Goal: Task Accomplishment & Management: Use online tool/utility

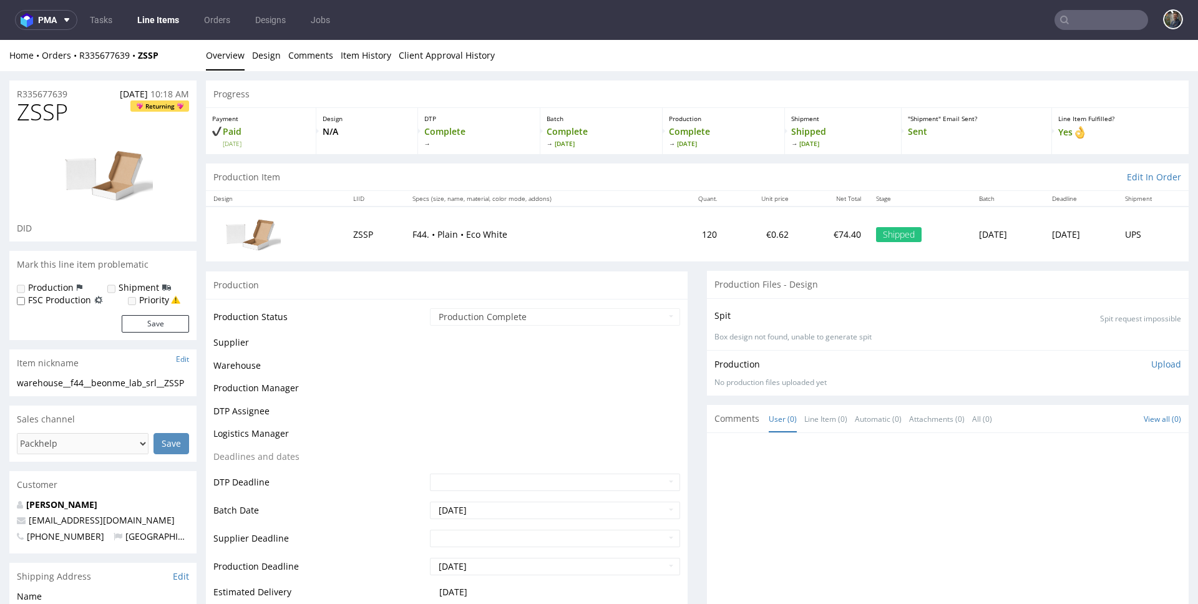
click at [1087, 15] on input "text" at bounding box center [1101, 20] width 94 height 20
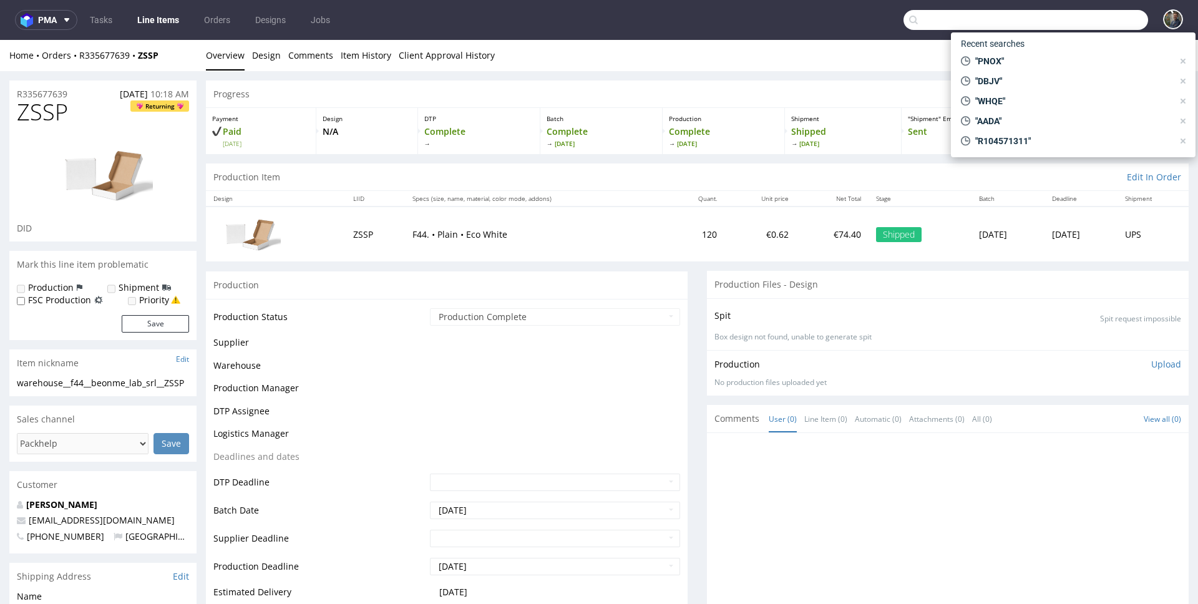
paste input "PLFQ"
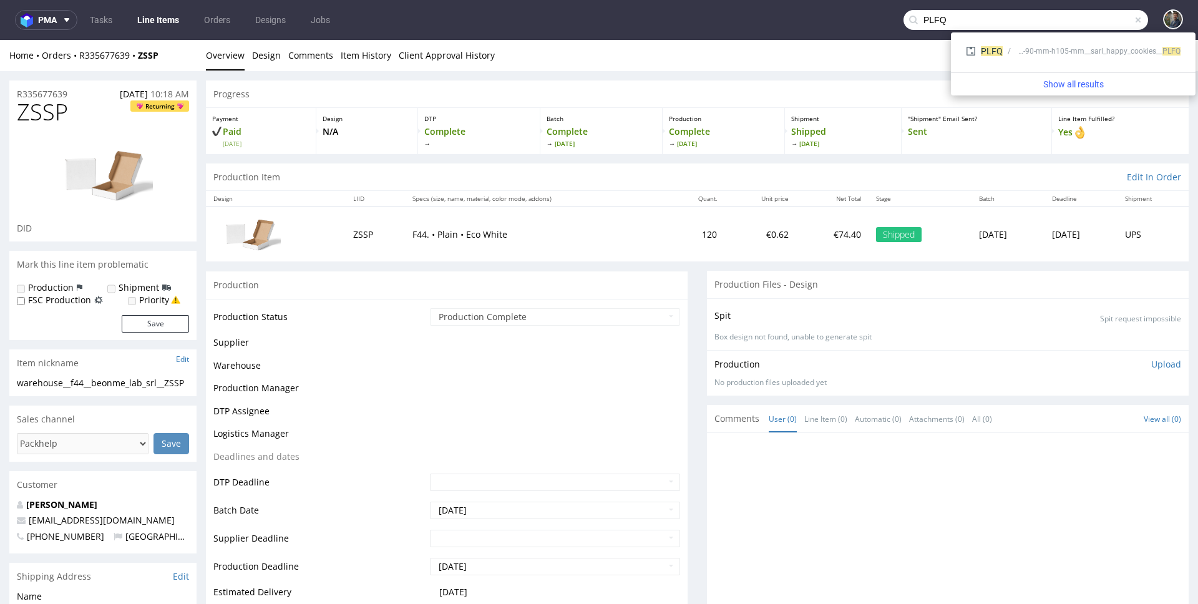
type input "PLFQ"
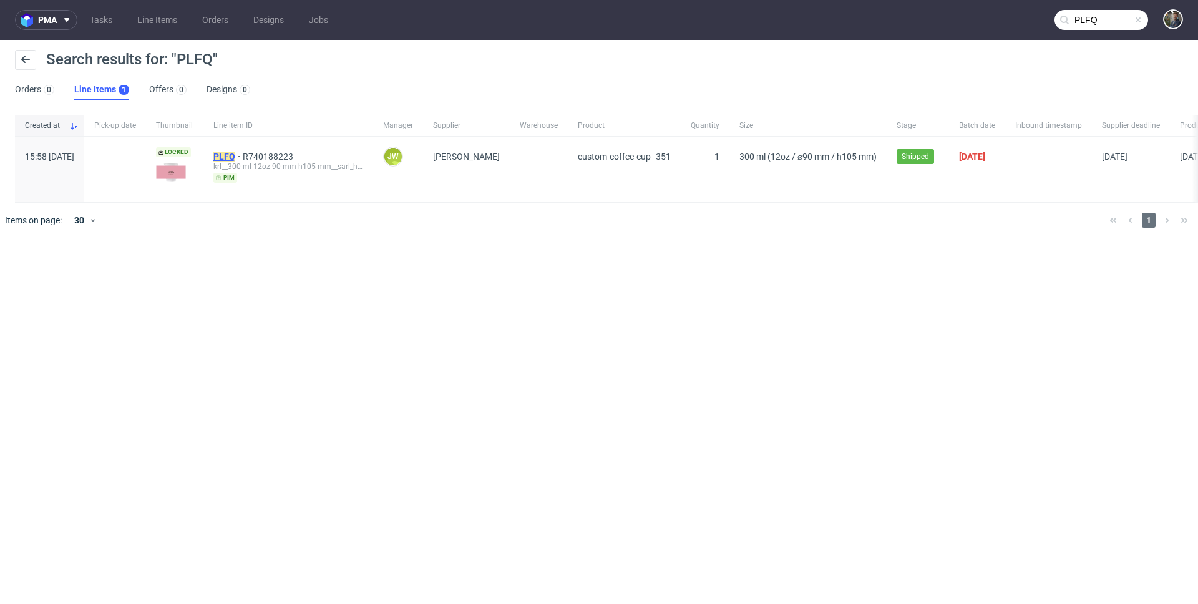
click at [235, 158] on mark "PLFQ" at bounding box center [224, 157] width 22 height 10
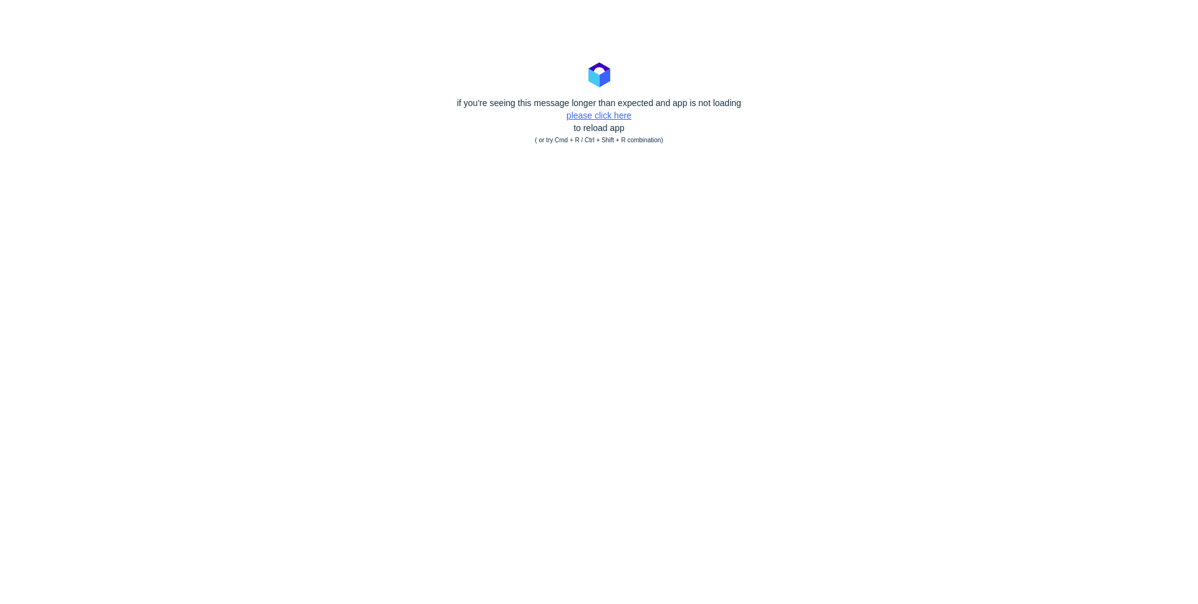
click at [591, 114] on link "please click here" at bounding box center [598, 115] width 65 height 10
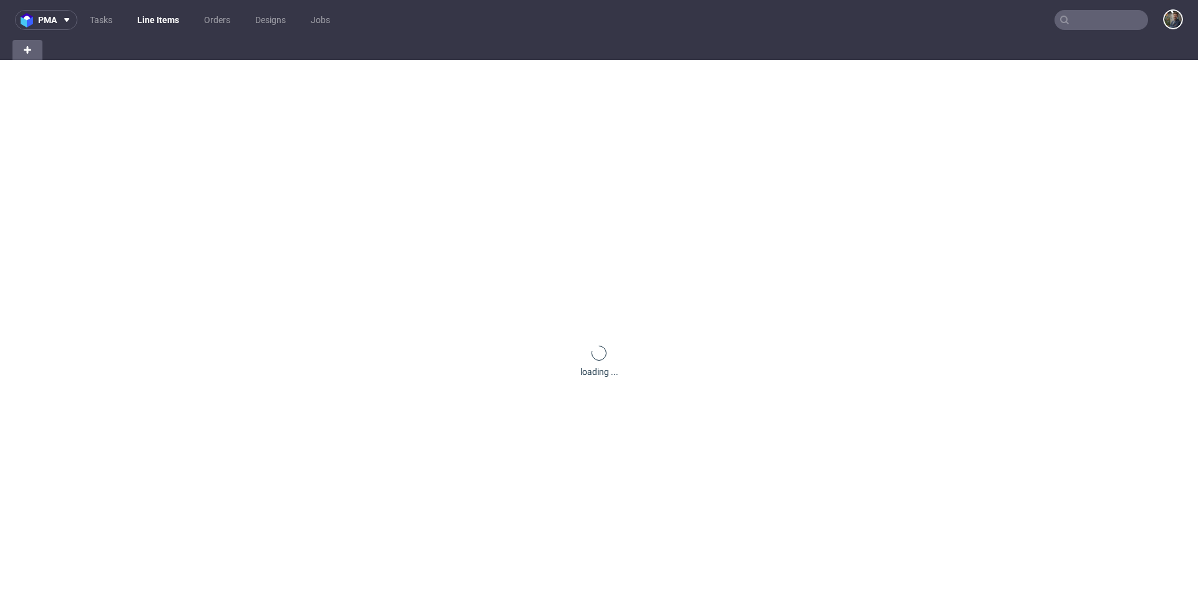
click at [1064, 14] on input "text" at bounding box center [1101, 20] width 94 height 20
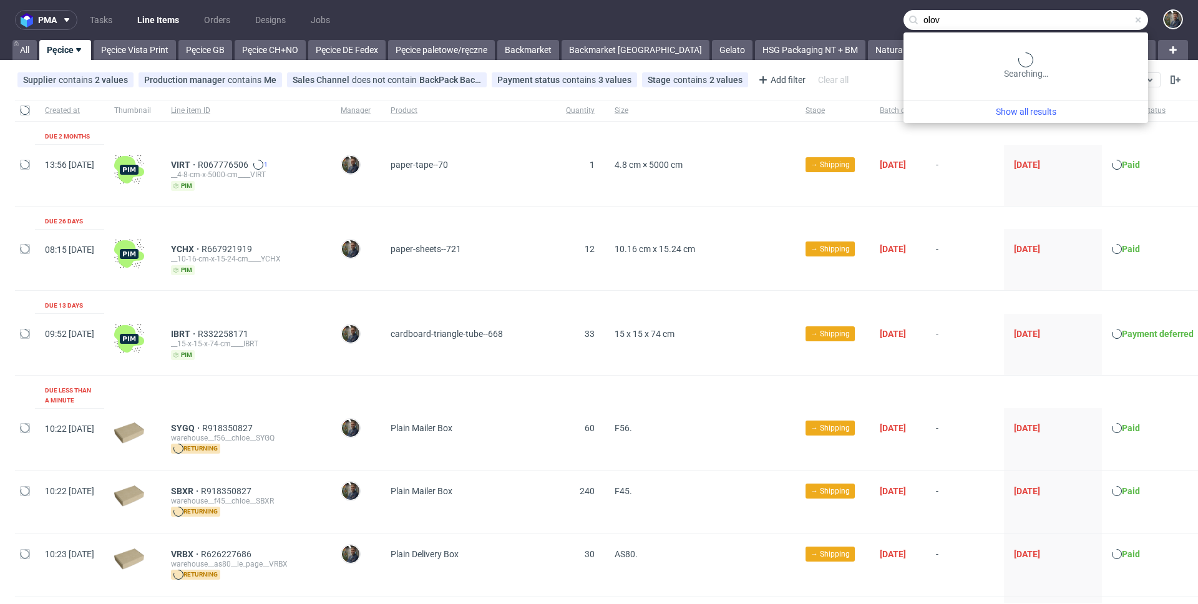
type input "olov"
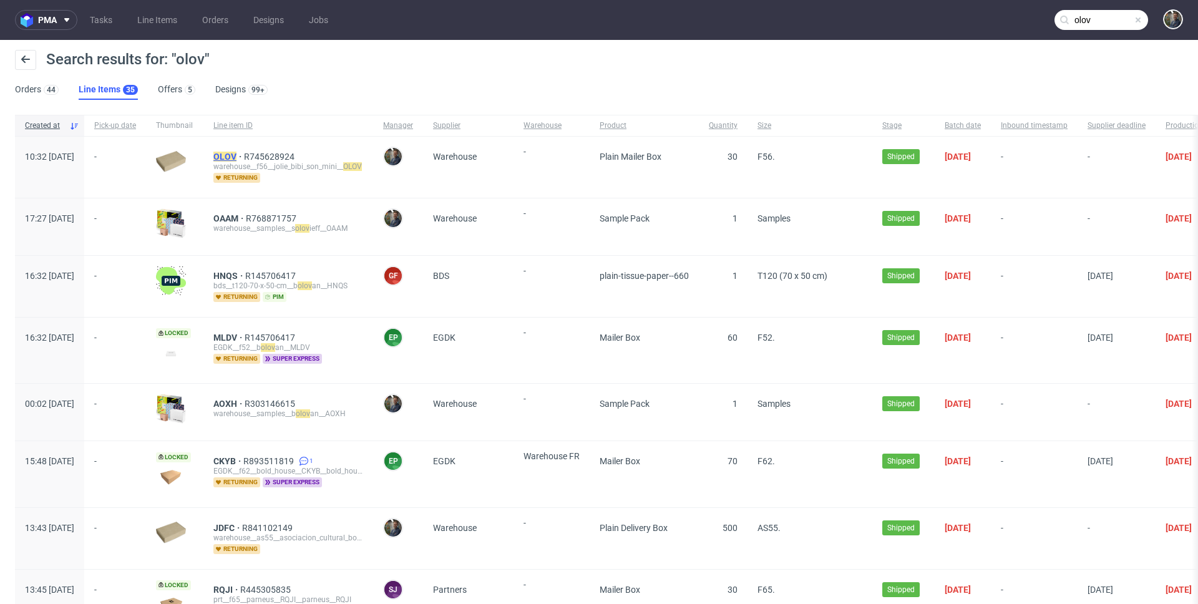
click at [236, 157] on mark "OLOV" at bounding box center [224, 157] width 23 height 10
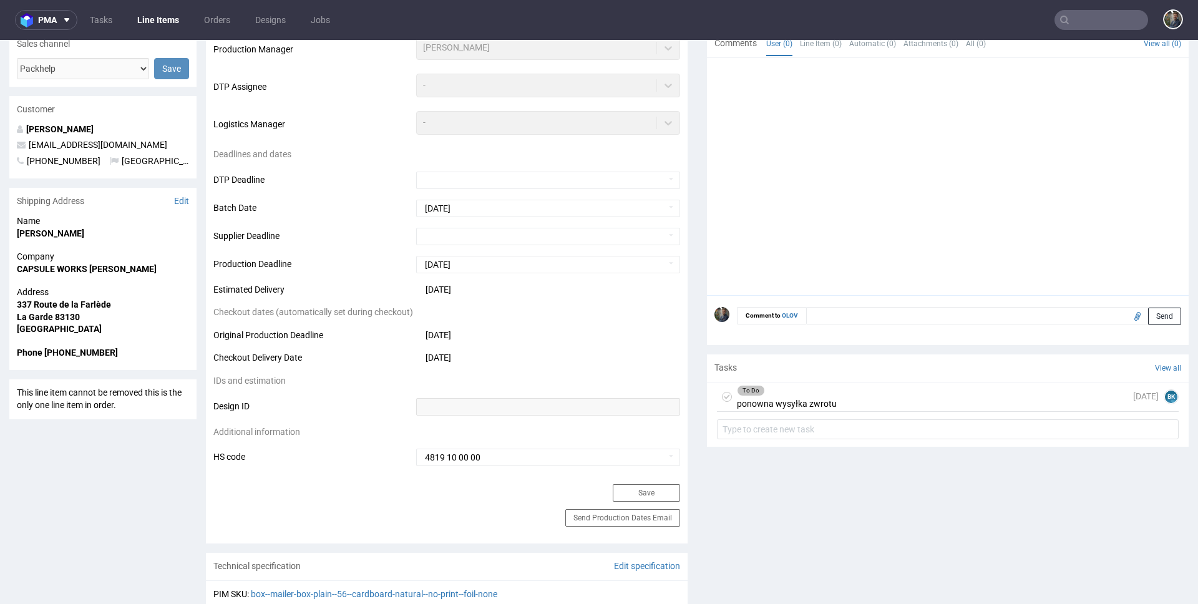
scroll to position [494, 0]
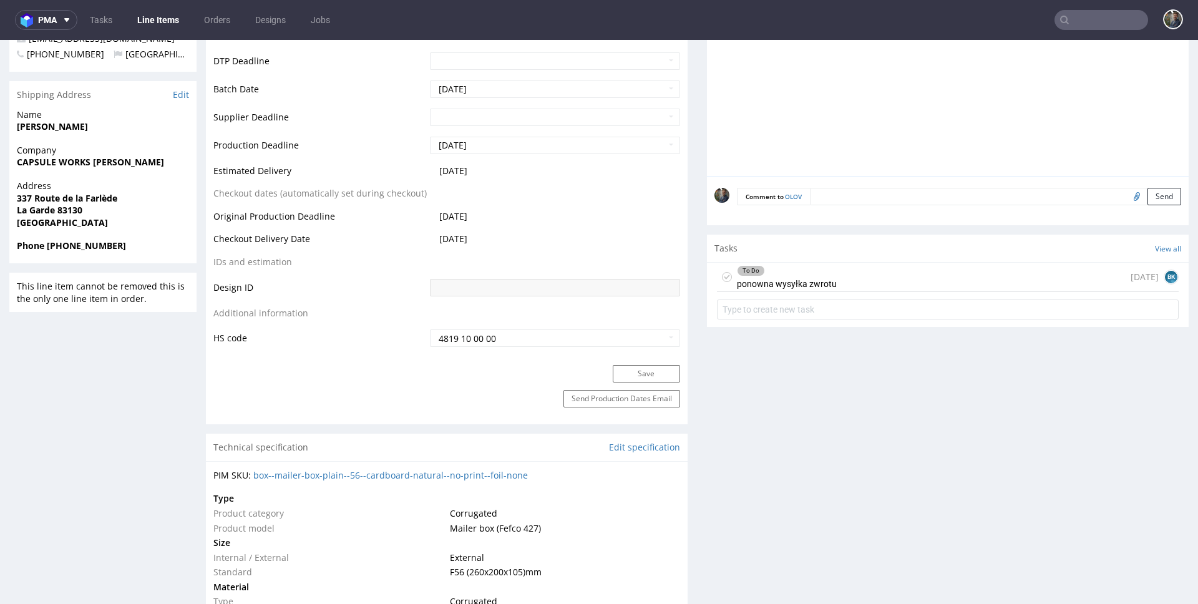
click at [768, 279] on div "To Do ponowna wysyłka zwrotu" at bounding box center [787, 277] width 100 height 29
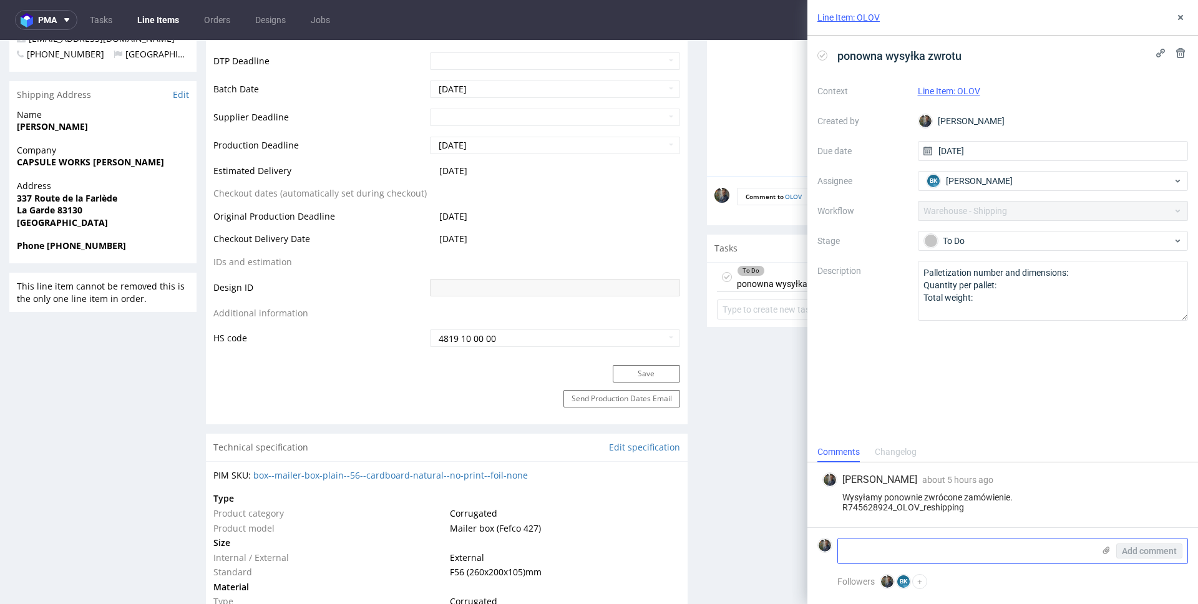
click at [900, 546] on textarea at bounding box center [966, 550] width 256 height 25
paste textarea "1Z5A15806897622194"
type textarea "1Z5A15806897622194"
click at [1143, 551] on span "Add comment" at bounding box center [1149, 550] width 55 height 9
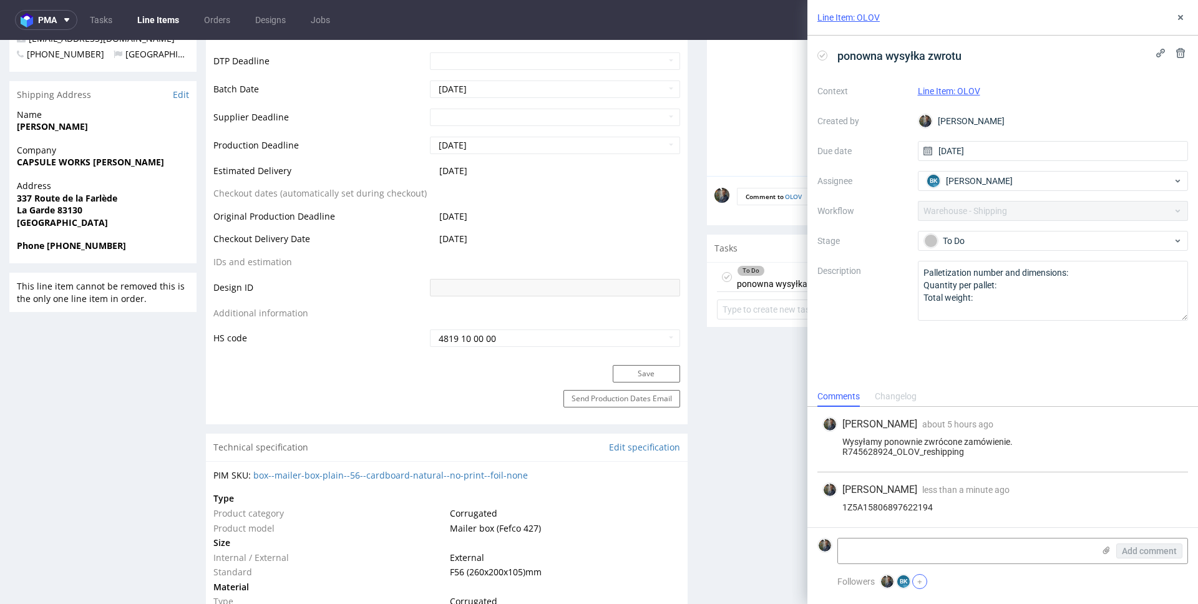
click at [925, 580] on button "+" at bounding box center [919, 581] width 15 height 15
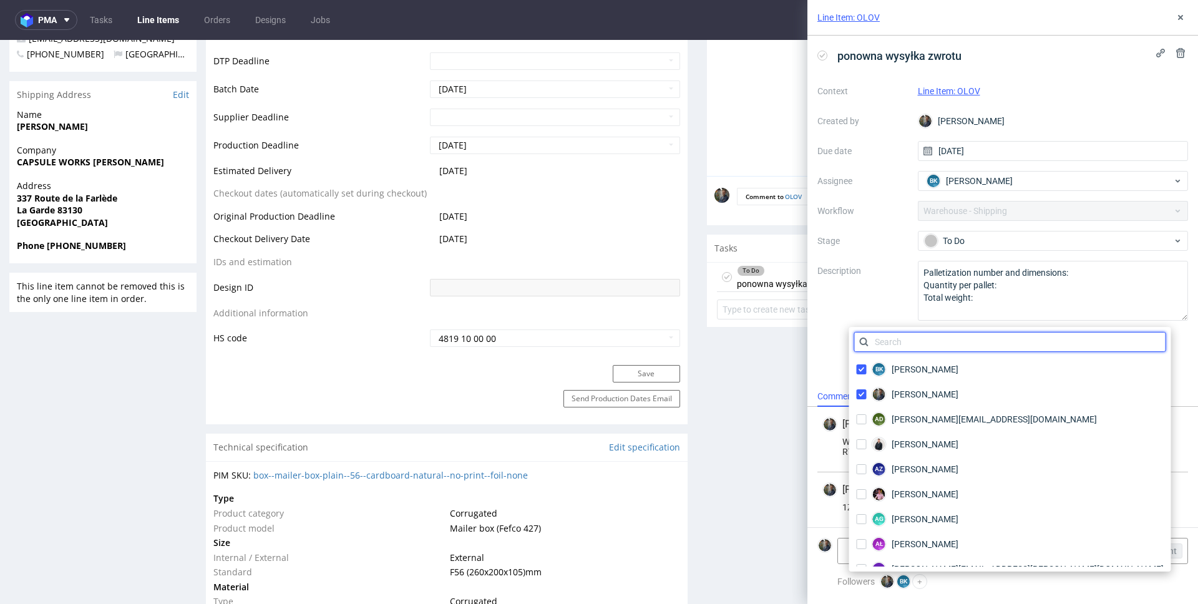
click at [929, 347] on input "text" at bounding box center [1010, 342] width 312 height 20
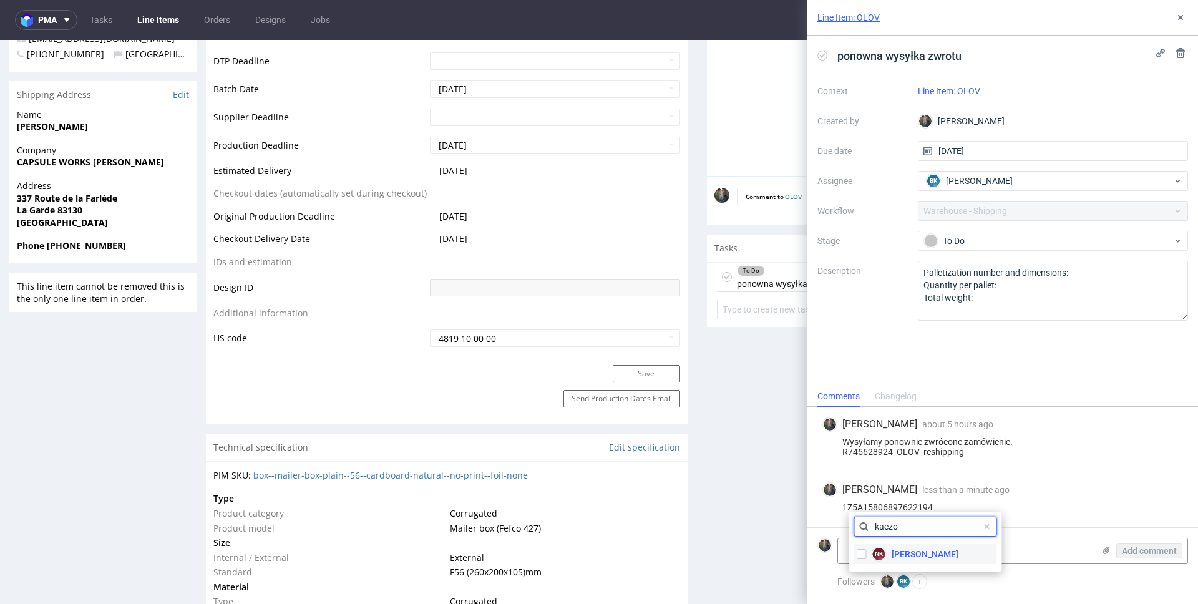
type input "kaczo"
click at [905, 553] on span "[PERSON_NAME]" at bounding box center [924, 554] width 67 height 12
checkbox input "true"
click at [905, 526] on input "kaczo" at bounding box center [925, 527] width 143 height 20
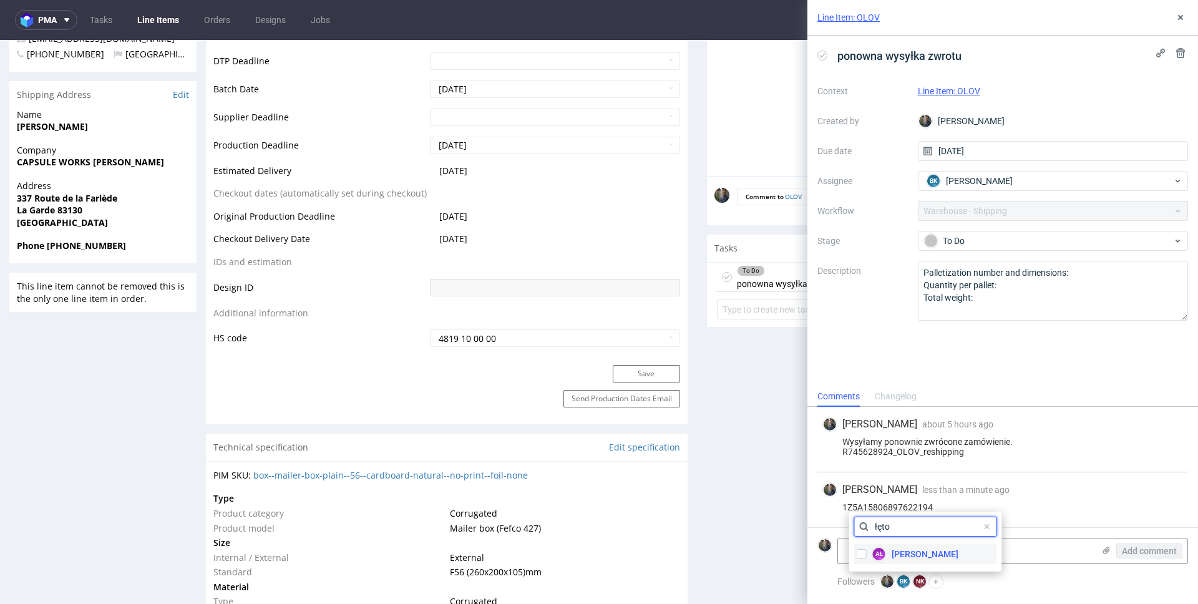
type input "łęto"
click at [910, 561] on div "AŁ [PERSON_NAME]" at bounding box center [907, 554] width 107 height 20
checkbox input "true"
click at [1039, 468] on div "[PERSON_NAME] about 5 hours ago [DATE] 09:51 Wysyłamy ponownie zwrócone zamówie…" at bounding box center [1002, 440] width 371 height 66
click at [928, 395] on div "Comments Changelog" at bounding box center [1002, 396] width 391 height 20
